Goal: Transaction & Acquisition: Download file/media

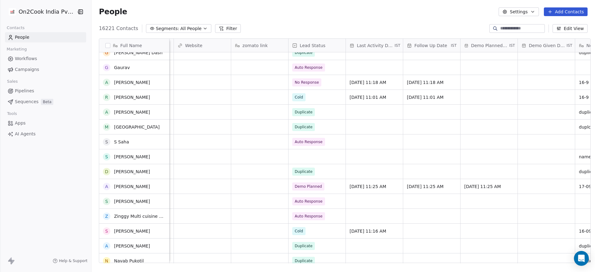
scroll to position [1022, 0]
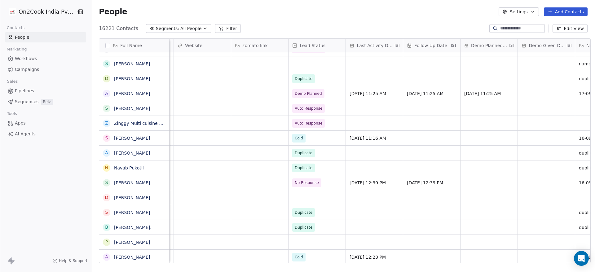
click at [105, 46] on button "button" at bounding box center [107, 45] width 5 height 5
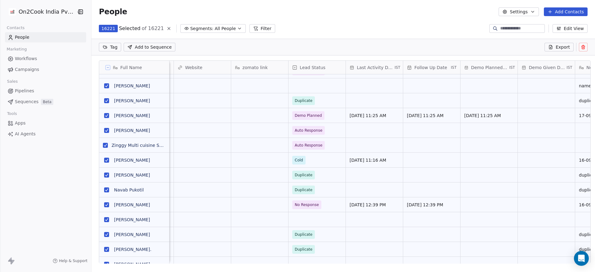
scroll to position [210, 499]
click at [554, 47] on button "Export" at bounding box center [558, 47] width 29 height 9
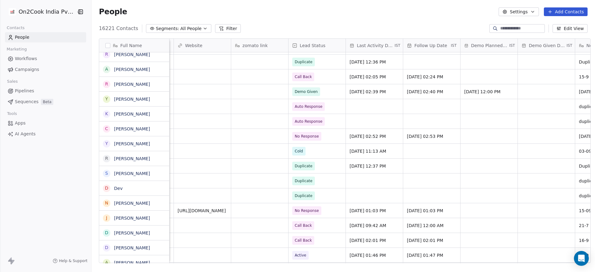
scroll to position [0, 0]
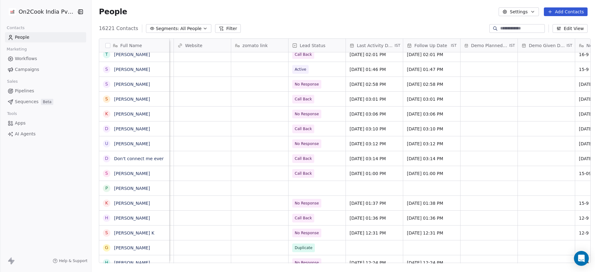
click at [569, 27] on button "Edit View" at bounding box center [569, 28] width 35 height 9
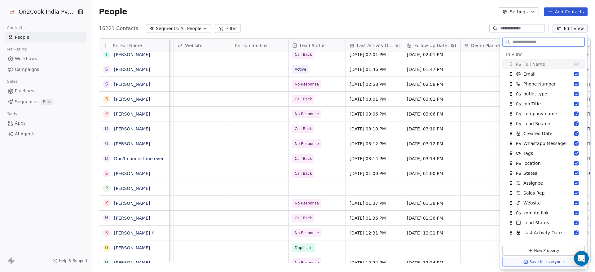
click at [519, 11] on button "Settings" at bounding box center [518, 11] width 40 height 9
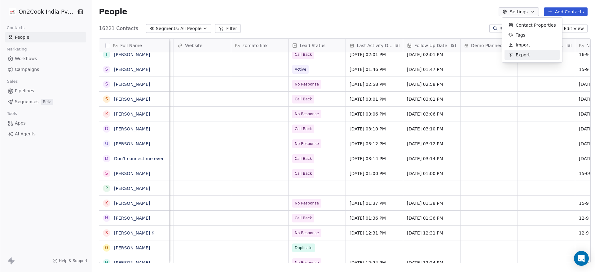
click at [521, 52] on span "Export" at bounding box center [522, 55] width 14 height 7
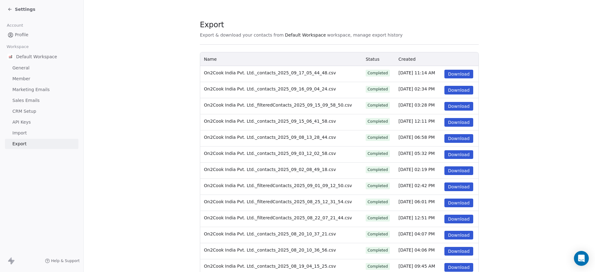
click at [448, 75] on button "Download" at bounding box center [458, 74] width 29 height 9
